Goal: Task Accomplishment & Management: Use online tool/utility

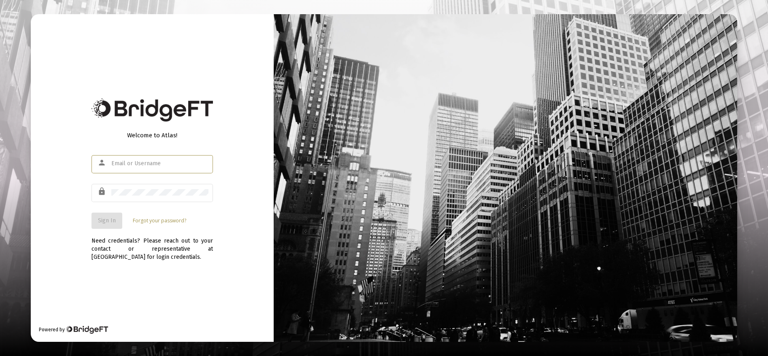
click at [171, 164] on input "text" at bounding box center [159, 163] width 97 height 6
type input "[EMAIL_ADDRESS][DOMAIN_NAME]"
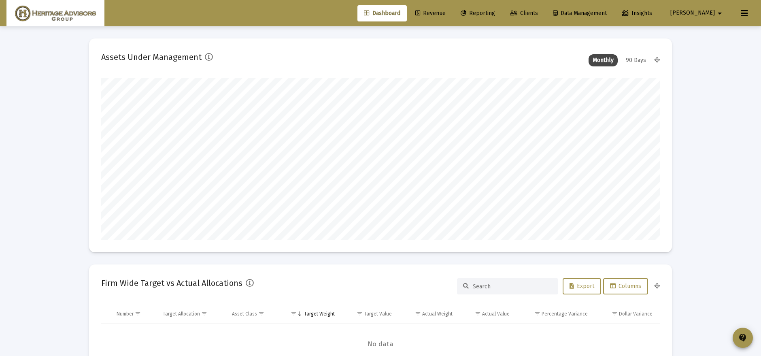
scroll to position [162, 300]
type input "[DATE]"
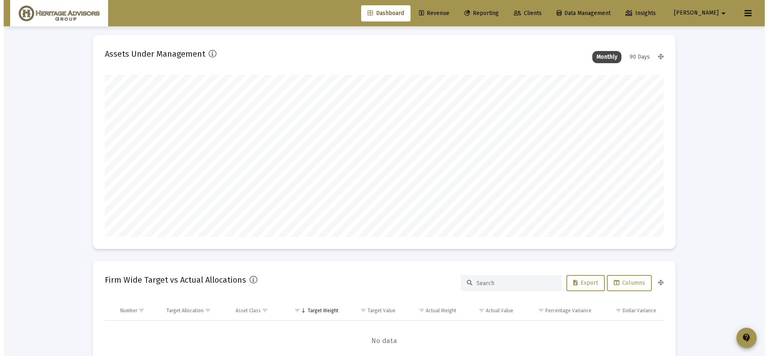
scroll to position [0, 0]
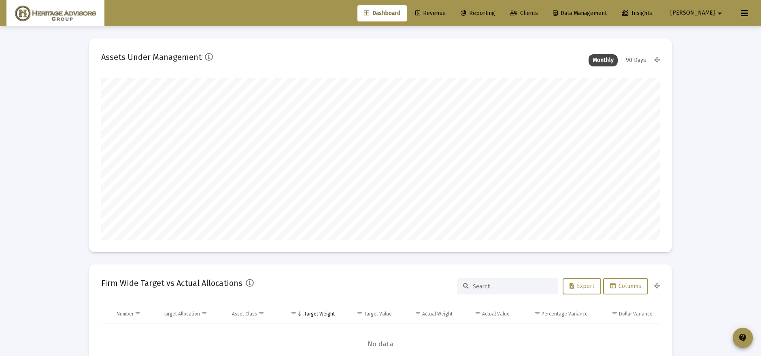
click at [466, 13] on icon at bounding box center [464, 14] width 6 height 6
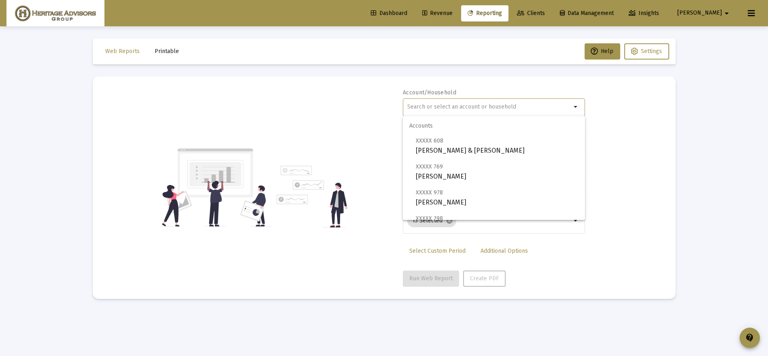
click at [455, 107] on input "text" at bounding box center [489, 107] width 164 height 6
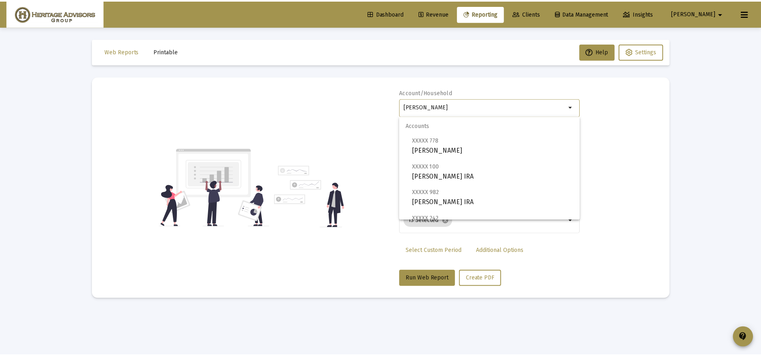
scroll to position [58, 0]
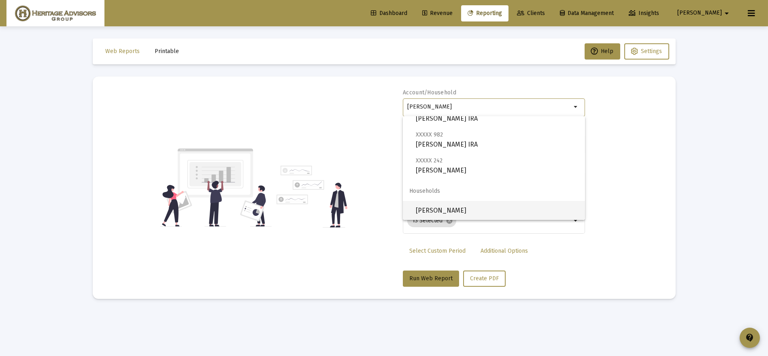
click at [464, 214] on span "[PERSON_NAME]" at bounding box center [497, 210] width 163 height 19
type input "[PERSON_NAME]"
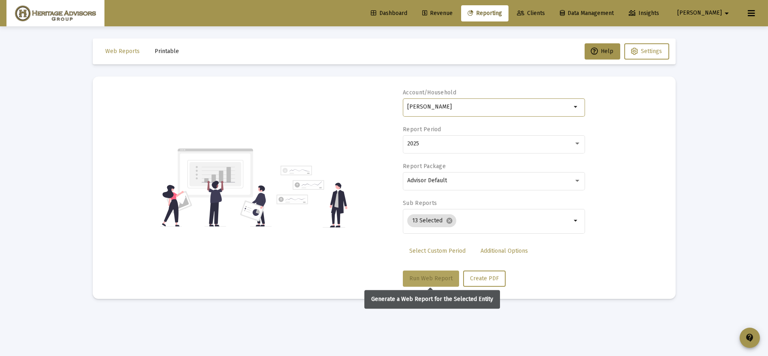
click at [430, 275] on span "Run Web Report" at bounding box center [430, 278] width 43 height 7
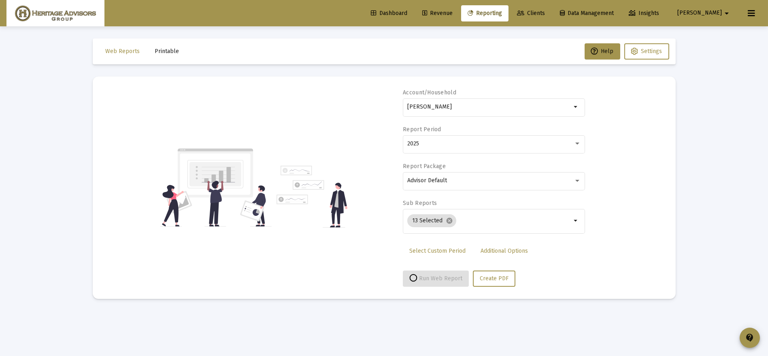
select select "View all"
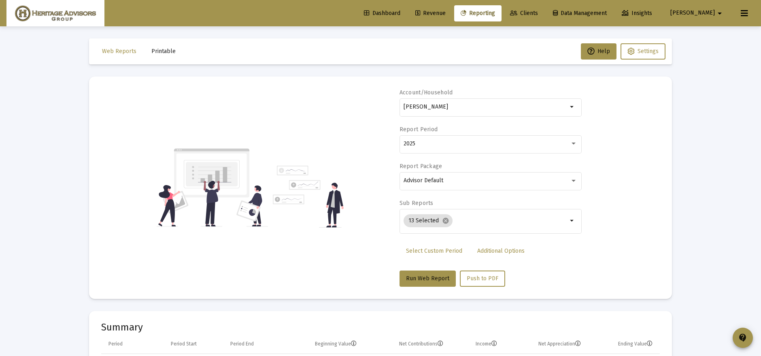
scroll to position [23, 0]
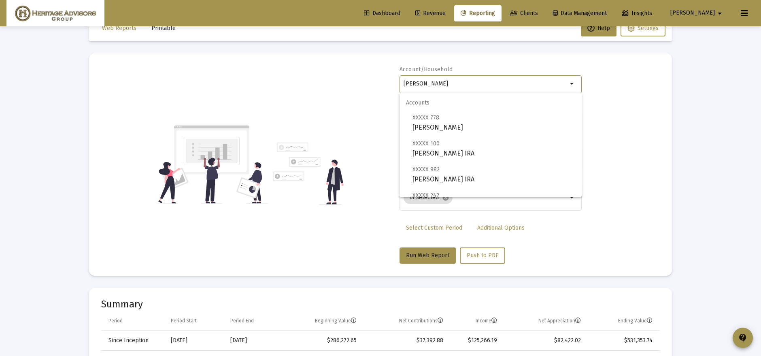
drag, startPoint x: 506, startPoint y: 86, endPoint x: 299, endPoint y: 143, distance: 215.4
click at [299, 143] on div "Account/Household [PERSON_NAME] arrow_drop_down Report Period 2025 Report Packa…" at bounding box center [380, 165] width 559 height 198
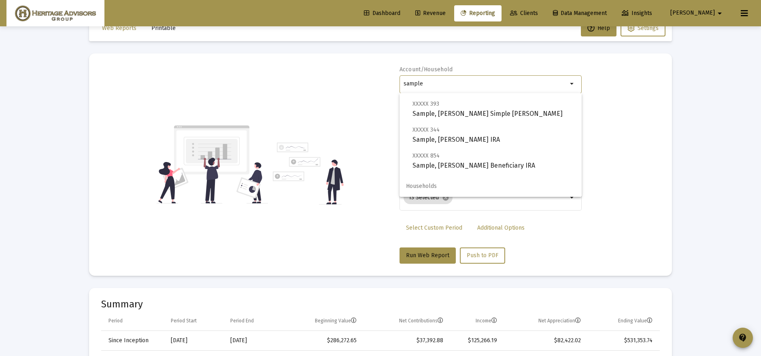
scroll to position [84, 0]
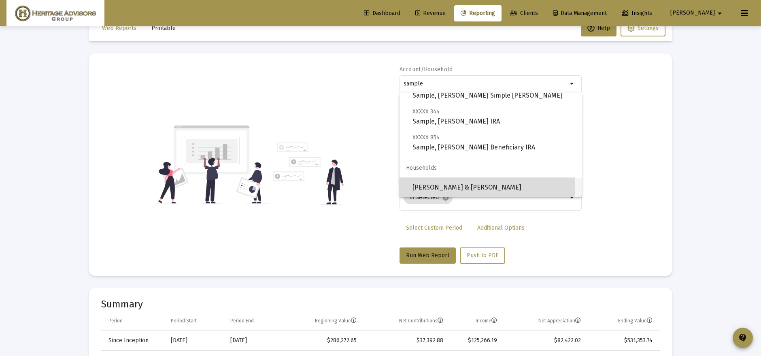
click at [459, 183] on span "[PERSON_NAME] & [PERSON_NAME]" at bounding box center [493, 187] width 163 height 19
type input "[PERSON_NAME] & [PERSON_NAME]"
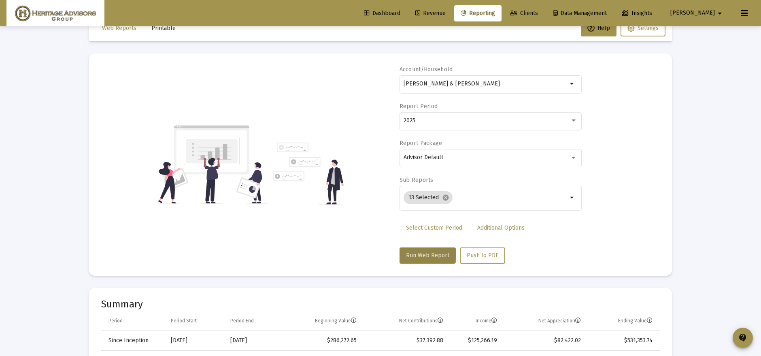
click at [421, 247] on button "Run Web Report" at bounding box center [427, 255] width 56 height 16
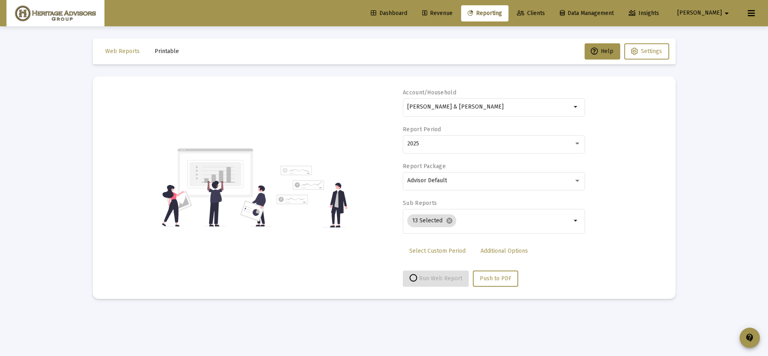
select select "View all"
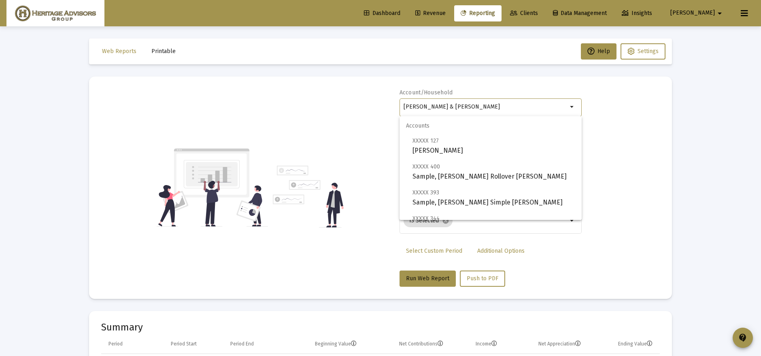
drag, startPoint x: 518, startPoint y: 107, endPoint x: 153, endPoint y: 164, distance: 369.5
click at [159, 163] on div "Account/Household [PERSON_NAME] & [PERSON_NAME] arrow_drop_down Report Period 2…" at bounding box center [380, 188] width 559 height 198
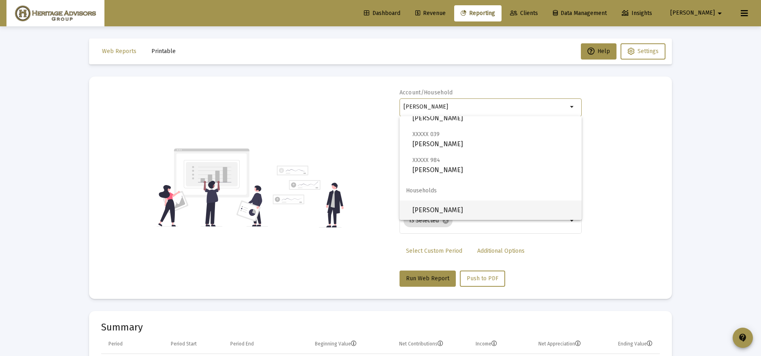
click at [483, 201] on span "[PERSON_NAME]" at bounding box center [493, 209] width 163 height 19
type input "[PERSON_NAME]"
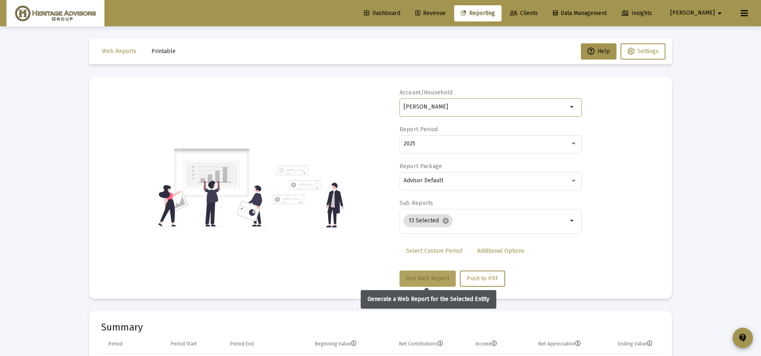
click at [429, 275] on span "Run Web Report" at bounding box center [427, 278] width 43 height 7
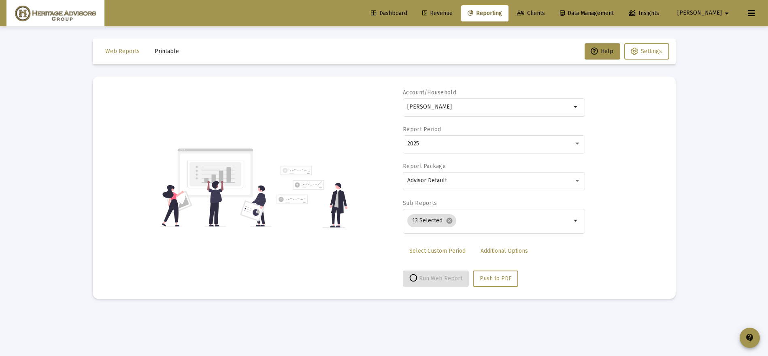
select select "View all"
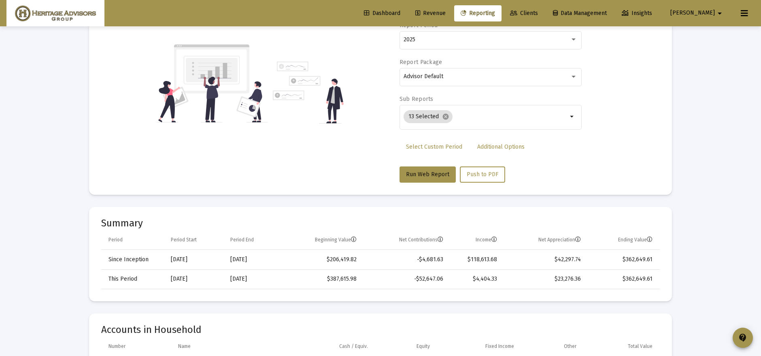
scroll to position [0, 0]
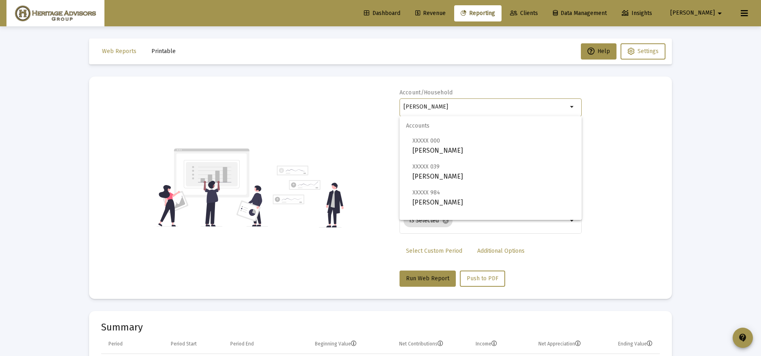
drag, startPoint x: 481, startPoint y: 108, endPoint x: 349, endPoint y: 142, distance: 135.9
click at [349, 142] on div "Account/[PERSON_NAME] arrow_drop_down Report Period 2025 Report Package Advisor…" at bounding box center [380, 188] width 559 height 198
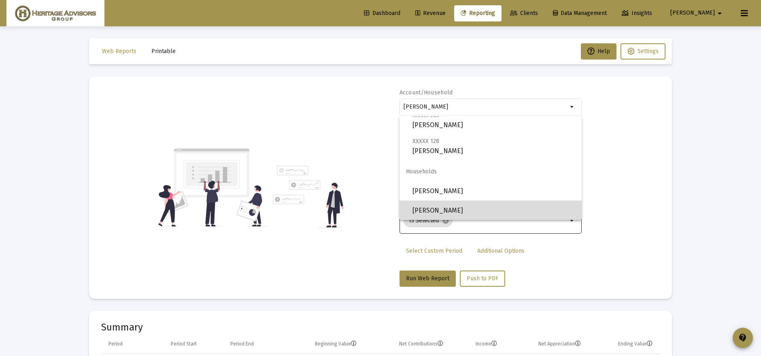
click at [502, 209] on span "[PERSON_NAME]" at bounding box center [493, 210] width 163 height 19
type input "[PERSON_NAME]"
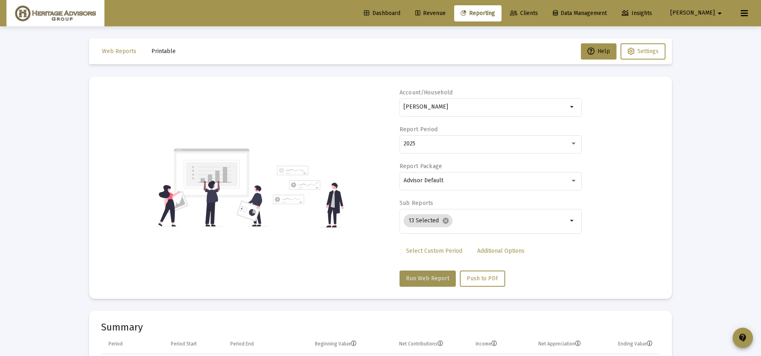
click at [438, 275] on span "Run Web Report" at bounding box center [427, 278] width 43 height 7
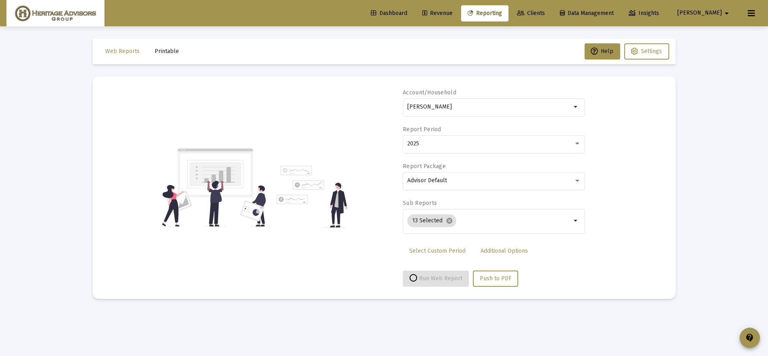
select select "View all"
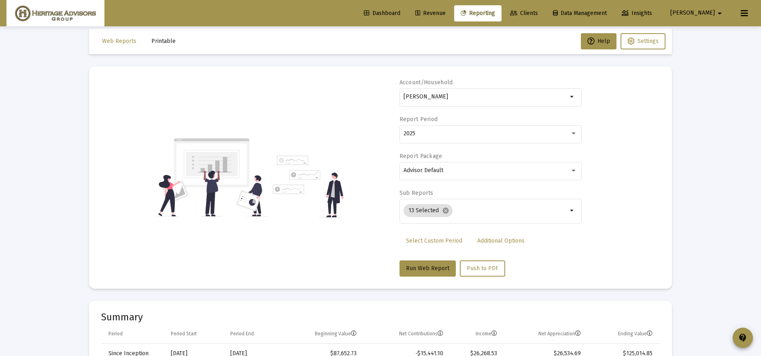
scroll to position [8, 0]
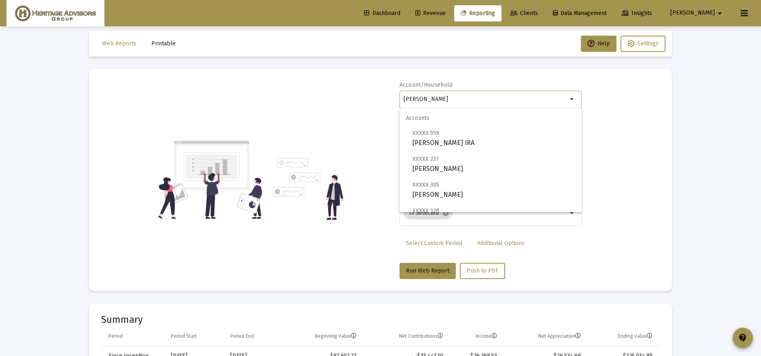
drag, startPoint x: 478, startPoint y: 101, endPoint x: 282, endPoint y: 115, distance: 196.8
click at [283, 116] on div "Account/Household [PERSON_NAME] arrow_drop_down Report Period 2025 Report Packa…" at bounding box center [380, 180] width 559 height 198
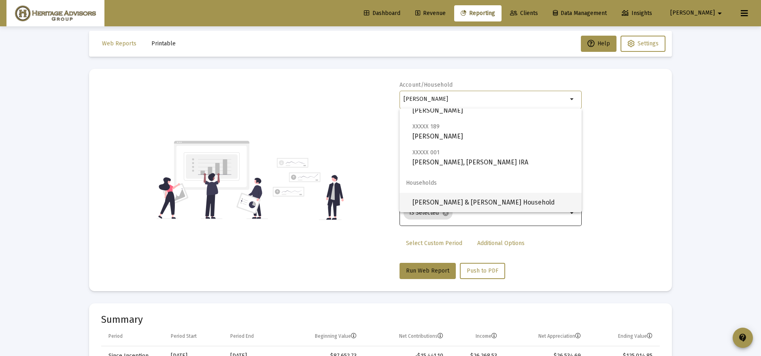
click at [520, 199] on span "[PERSON_NAME] & [PERSON_NAME] Household" at bounding box center [493, 202] width 163 height 19
type input "[PERSON_NAME] & [PERSON_NAME] Household"
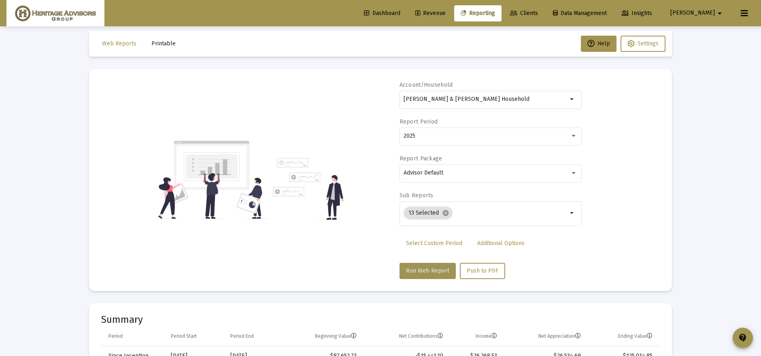
click at [429, 272] on span "Run Web Report" at bounding box center [427, 270] width 43 height 7
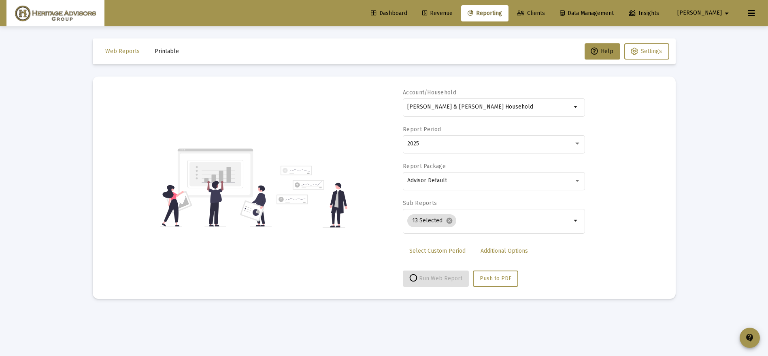
select select "View all"
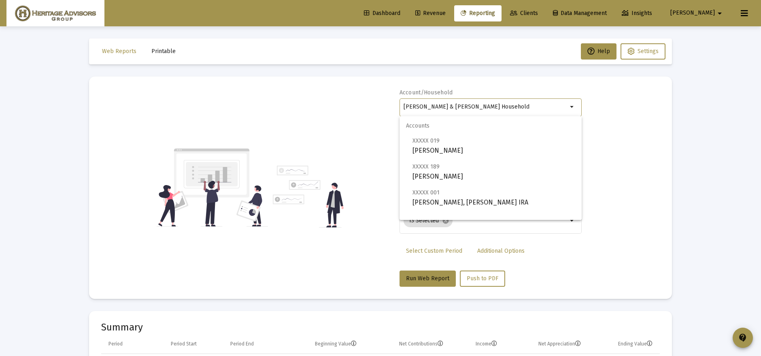
drag, startPoint x: 488, startPoint y: 108, endPoint x: 252, endPoint y: 120, distance: 236.3
click at [252, 120] on div "Account/[PERSON_NAME] & [PERSON_NAME] Household arrow_drop_down Report Period 2…" at bounding box center [380, 188] width 559 height 198
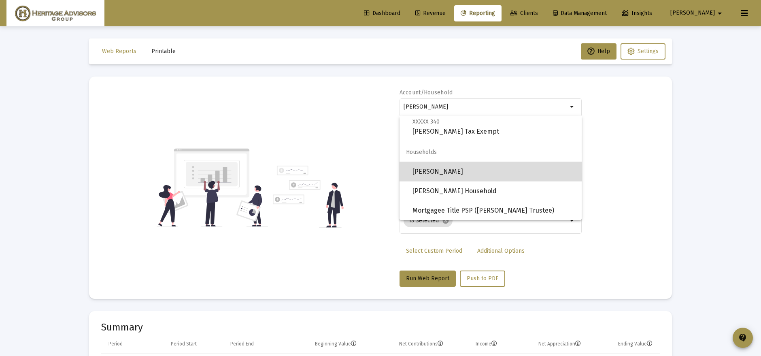
click at [526, 174] on span "[PERSON_NAME]" at bounding box center [493, 171] width 163 height 19
type input "[PERSON_NAME]"
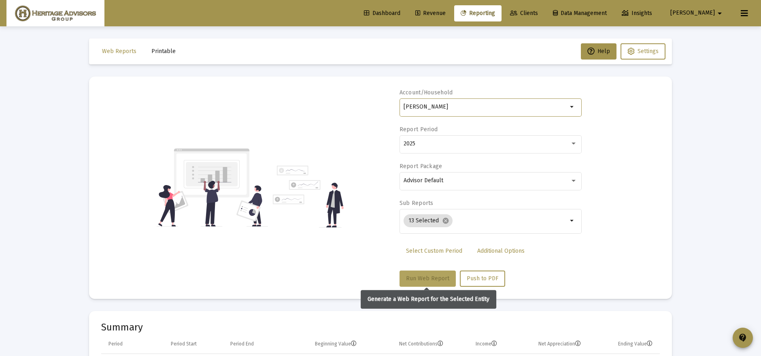
click at [421, 270] on button "Run Web Report" at bounding box center [427, 278] width 56 height 16
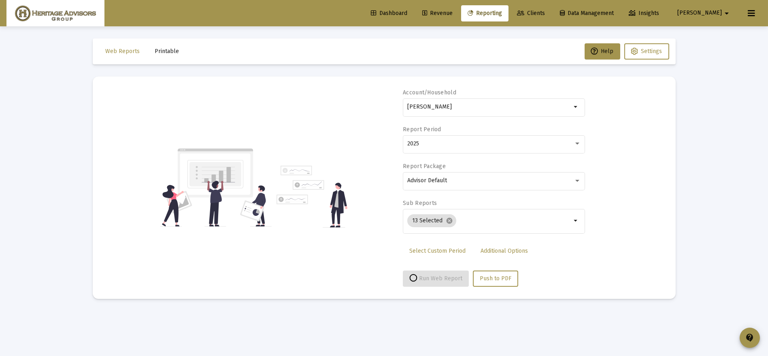
select select "View all"
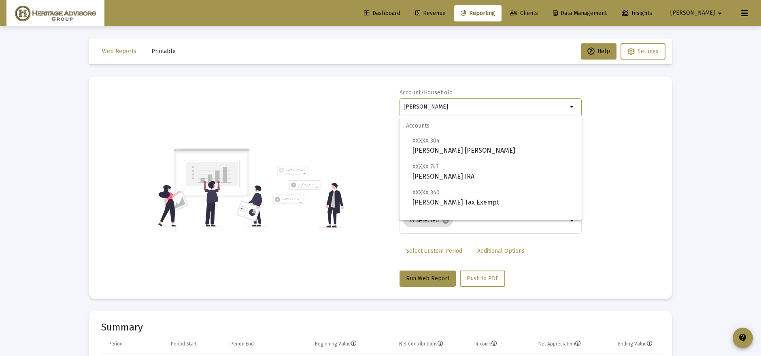
drag, startPoint x: 489, startPoint y: 107, endPoint x: 272, endPoint y: 121, distance: 217.0
click at [278, 134] on div "Account/[PERSON_NAME] Household arrow_drop_down Report Period 2025 Report Packa…" at bounding box center [380, 188] width 559 height 198
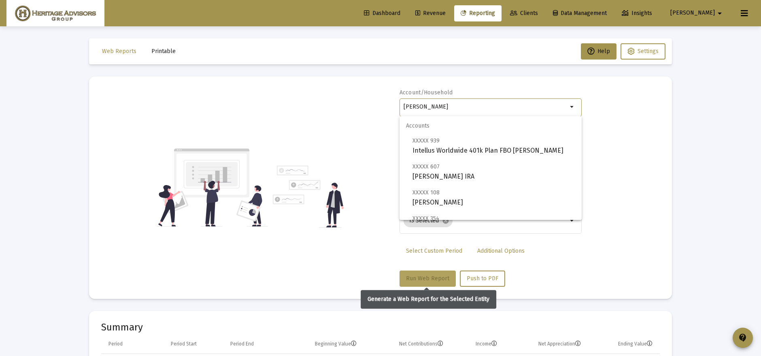
click at [435, 277] on span "Run Web Report" at bounding box center [427, 278] width 43 height 7
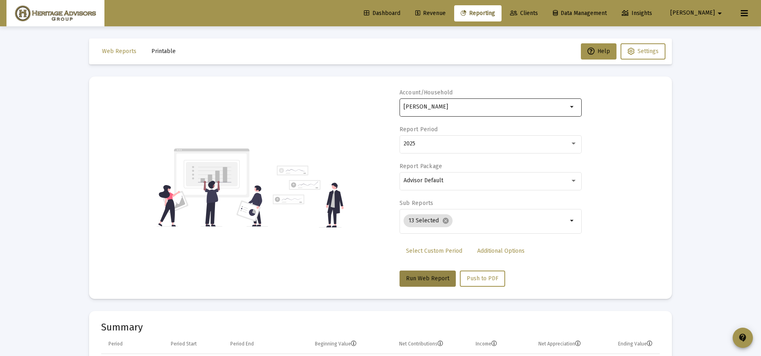
click at [580, 105] on div "[PERSON_NAME] arrow_drop_down" at bounding box center [490, 107] width 182 height 20
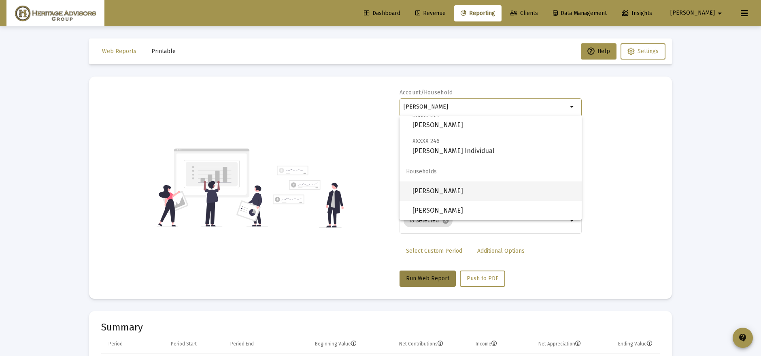
scroll to position [130, 0]
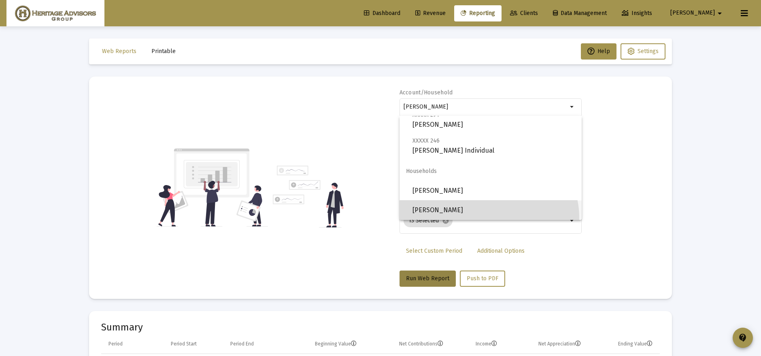
click at [489, 218] on span "[PERSON_NAME]" at bounding box center [493, 209] width 163 height 19
type input "[PERSON_NAME]"
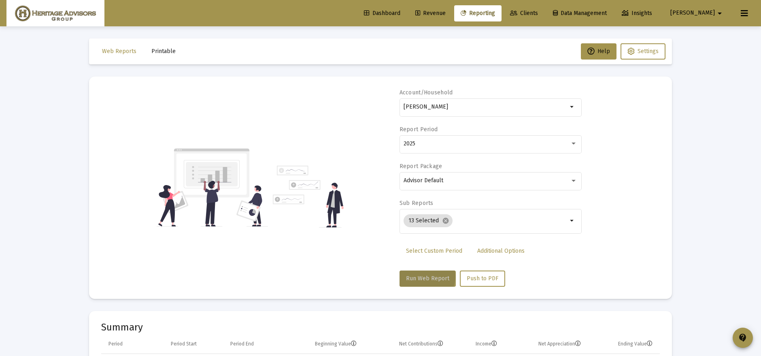
click at [423, 275] on span "Run Web Report" at bounding box center [427, 278] width 43 height 7
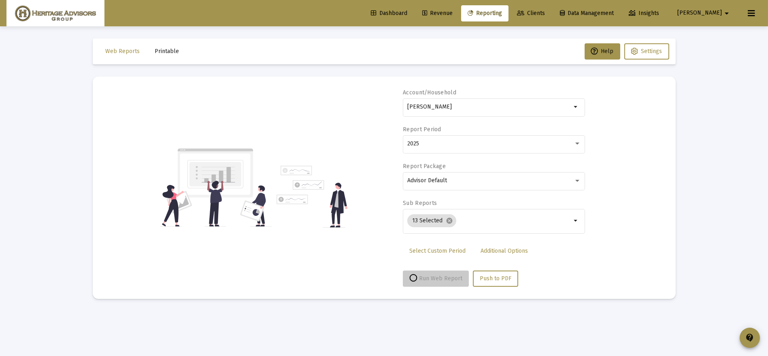
select select "View all"
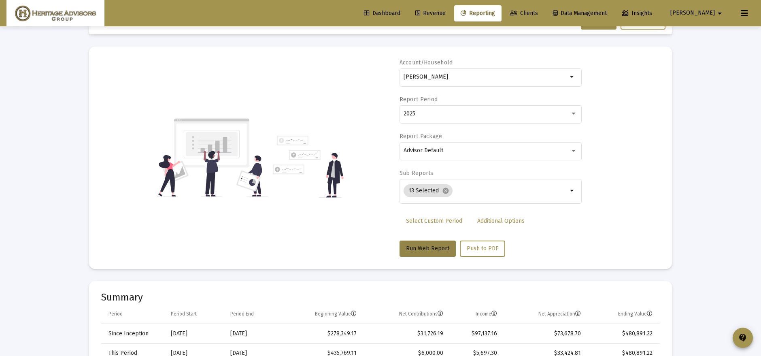
scroll to position [0, 0]
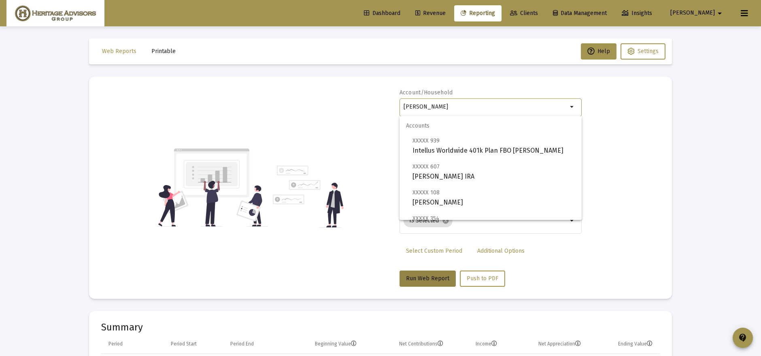
drag, startPoint x: 474, startPoint y: 106, endPoint x: 301, endPoint y: 131, distance: 175.1
click at [278, 142] on div "Account/[PERSON_NAME] arrow_drop_down Report Period 2025 Report Package Advisor…" at bounding box center [380, 188] width 559 height 198
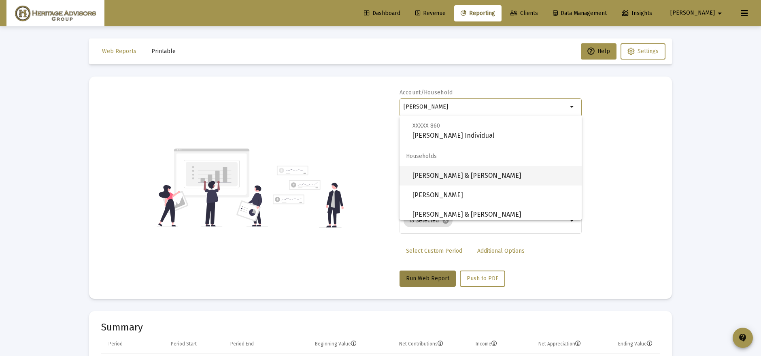
scroll to position [119, 0]
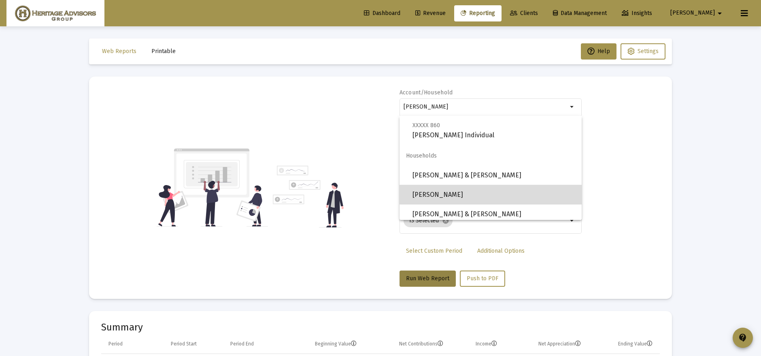
click at [496, 200] on span "[PERSON_NAME]" at bounding box center [493, 194] width 163 height 19
type input "[PERSON_NAME]"
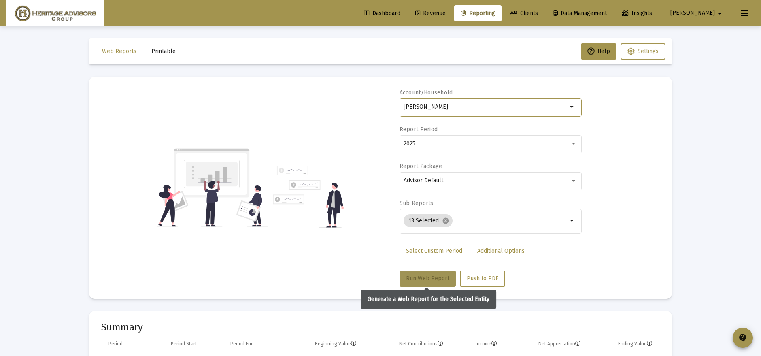
click at [418, 277] on span "Run Web Report" at bounding box center [427, 278] width 43 height 7
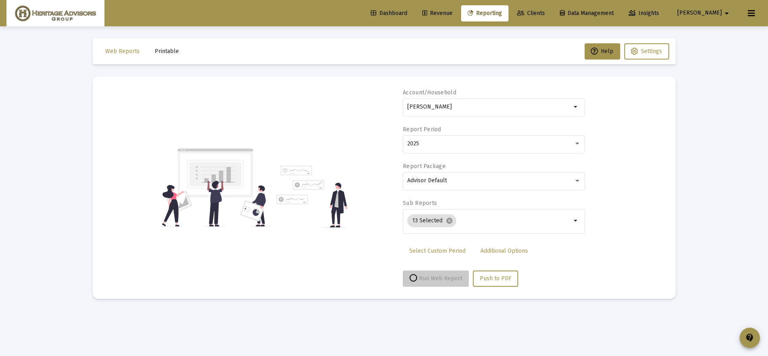
select select "View all"
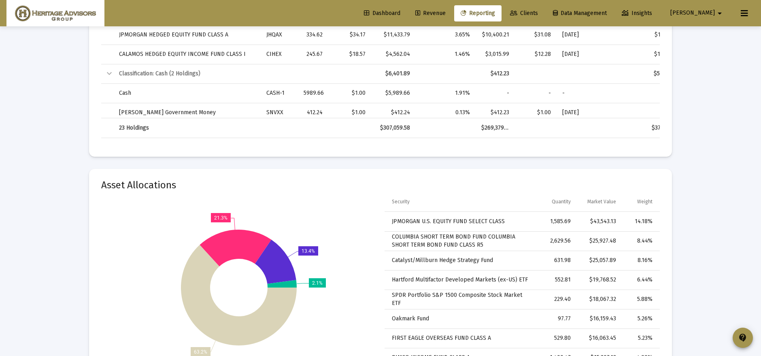
scroll to position [1917, 0]
